Goal: Information Seeking & Learning: Check status

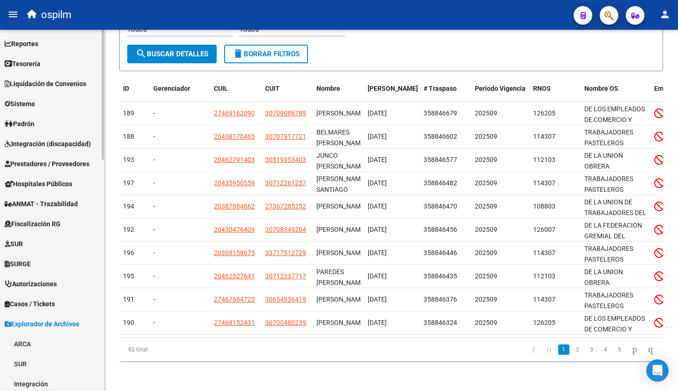
click at [45, 40] on link "Reportes" at bounding box center [52, 44] width 104 height 20
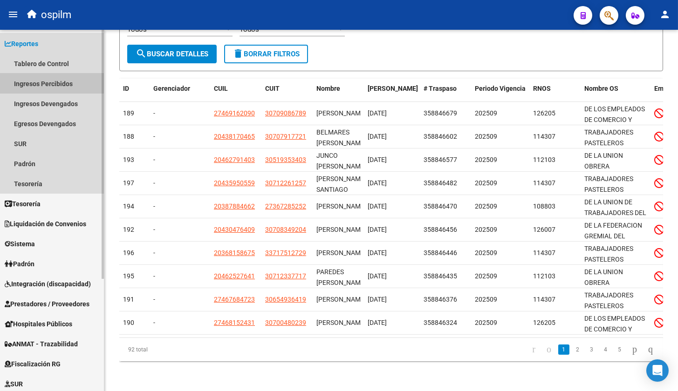
click at [44, 82] on link "Ingresos Percibidos" at bounding box center [52, 84] width 104 height 20
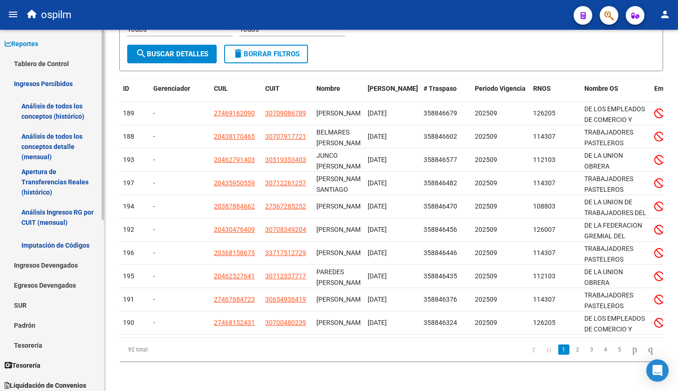
click at [39, 87] on link "Ingresos Percibidos" at bounding box center [52, 84] width 104 height 20
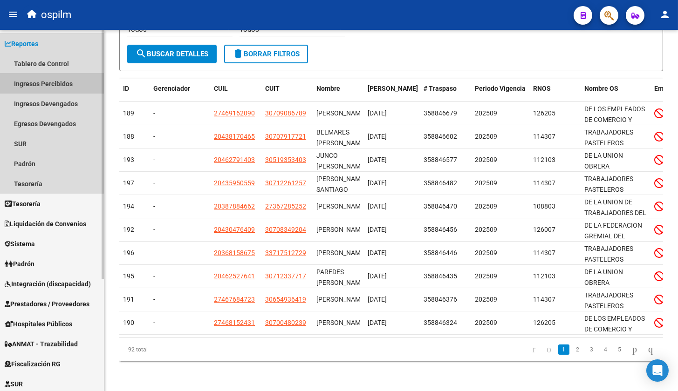
click at [39, 87] on link "Ingresos Percibidos" at bounding box center [52, 84] width 104 height 20
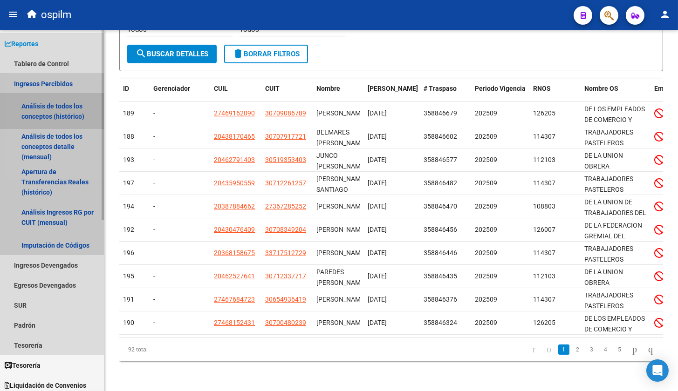
click at [50, 103] on link "Análisis de todos los conceptos (histórico)" at bounding box center [52, 111] width 104 height 35
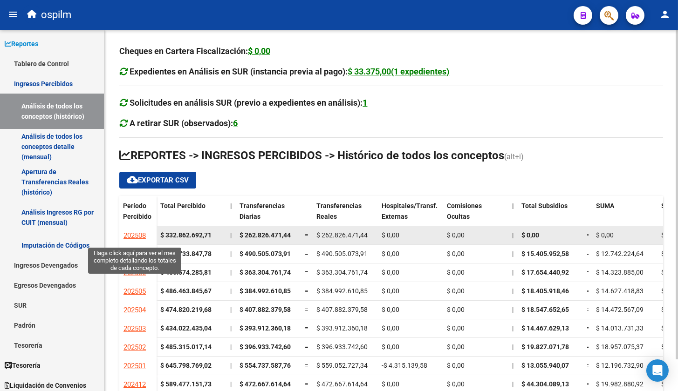
click at [136, 237] on span "202508" at bounding box center [134, 235] width 22 height 8
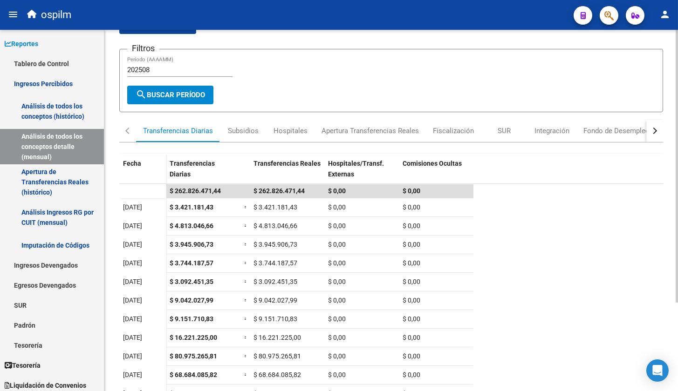
scroll to position [117, 0]
